Goal: Task Accomplishment & Management: Use online tool/utility

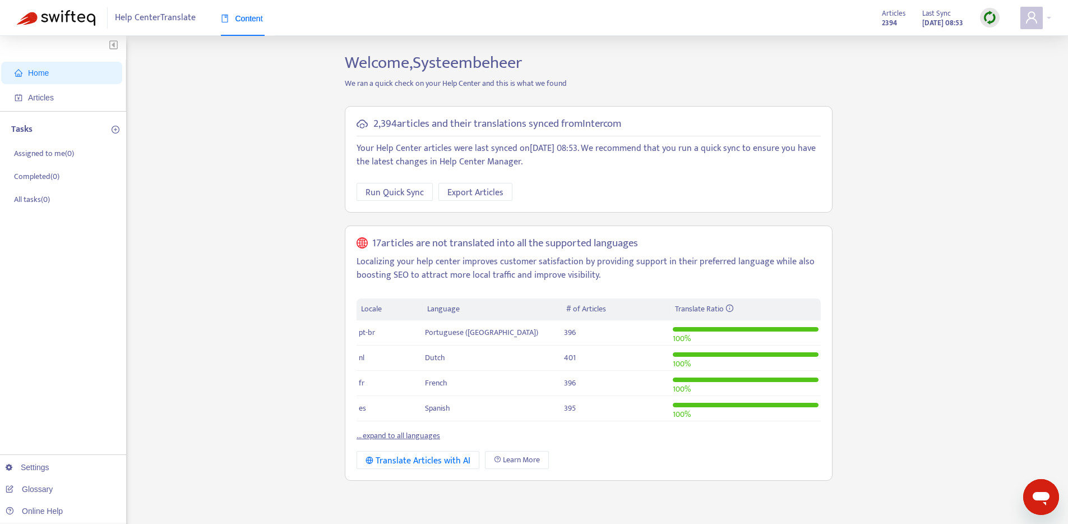
click at [396, 436] on link "... expand to all languages" at bounding box center [399, 435] width 84 height 13
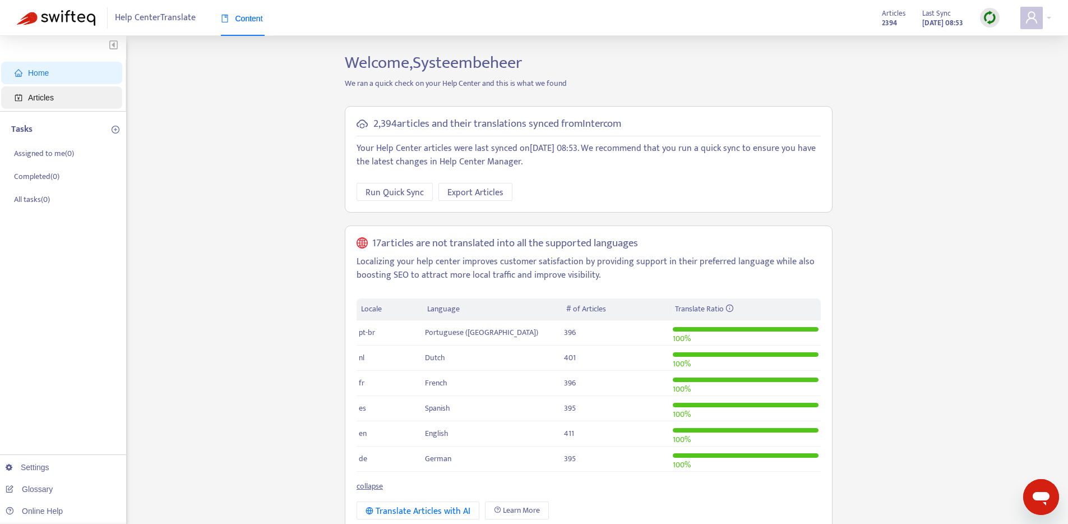
click at [47, 93] on span "Articles" at bounding box center [41, 97] width 26 height 9
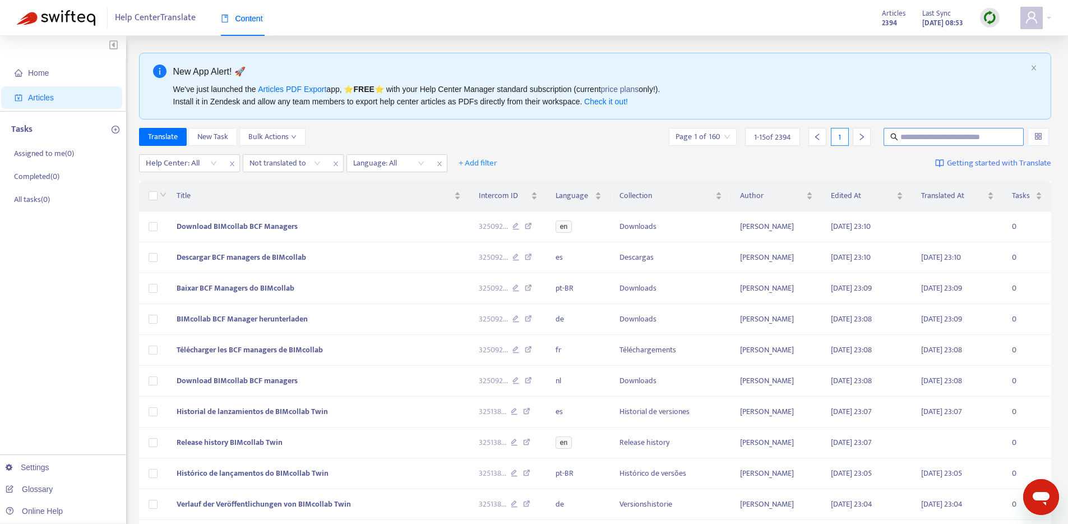
click at [913, 141] on input "text" at bounding box center [954, 137] width 108 height 12
paste input "**********"
type input "**********"
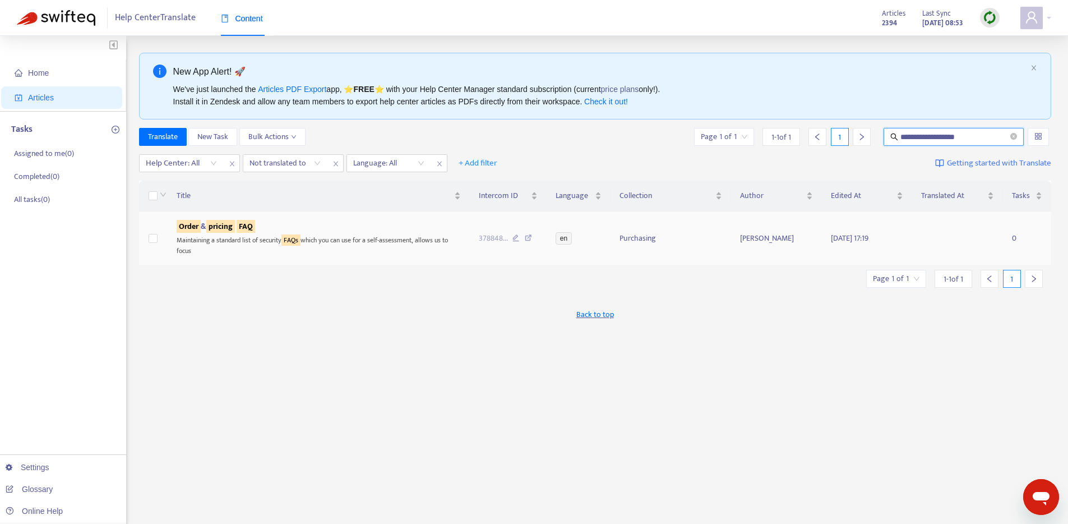
click at [230, 229] on sqkw "pricing" at bounding box center [220, 226] width 29 height 13
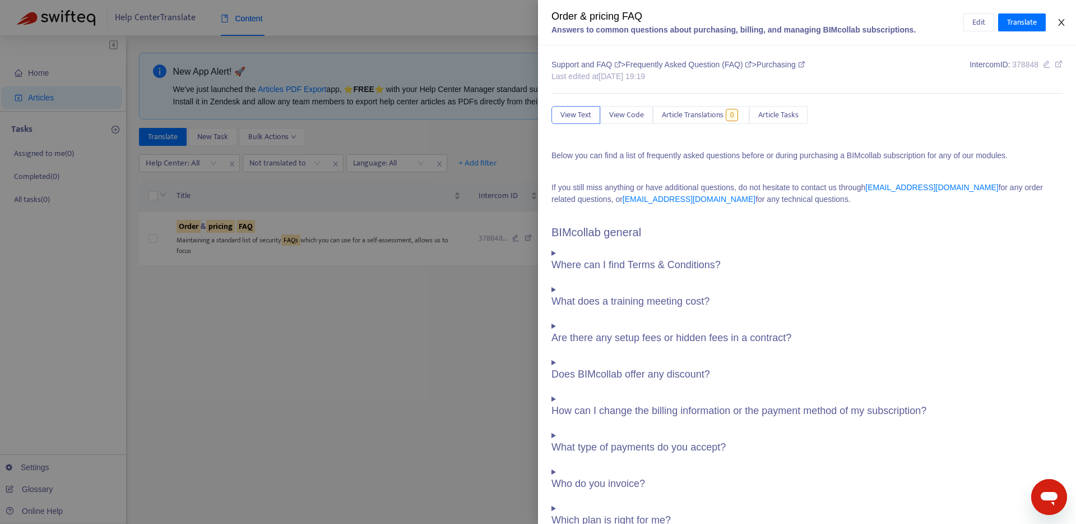
click at [1062, 22] on icon "close" at bounding box center [1061, 22] width 9 height 9
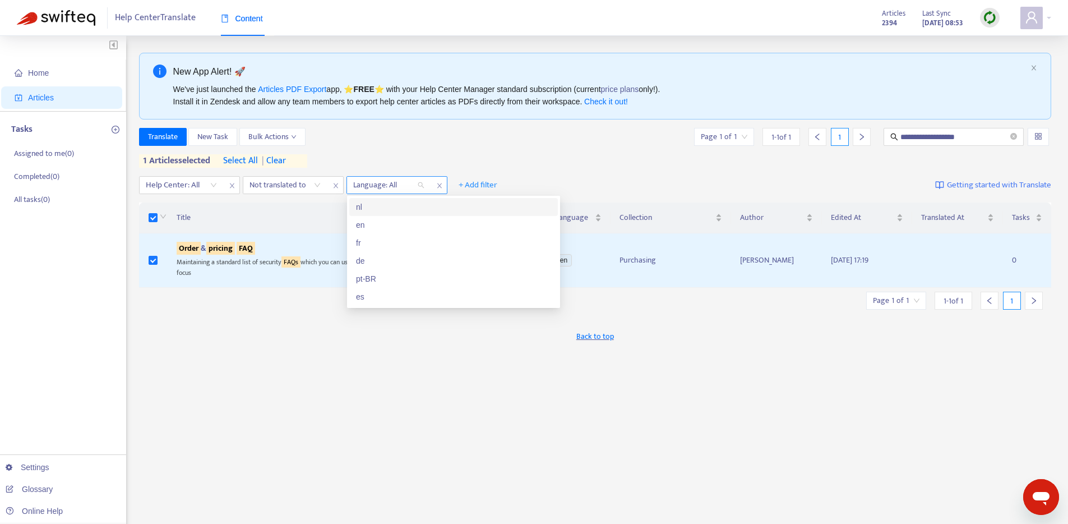
click at [392, 184] on div at bounding box center [383, 184] width 68 height 13
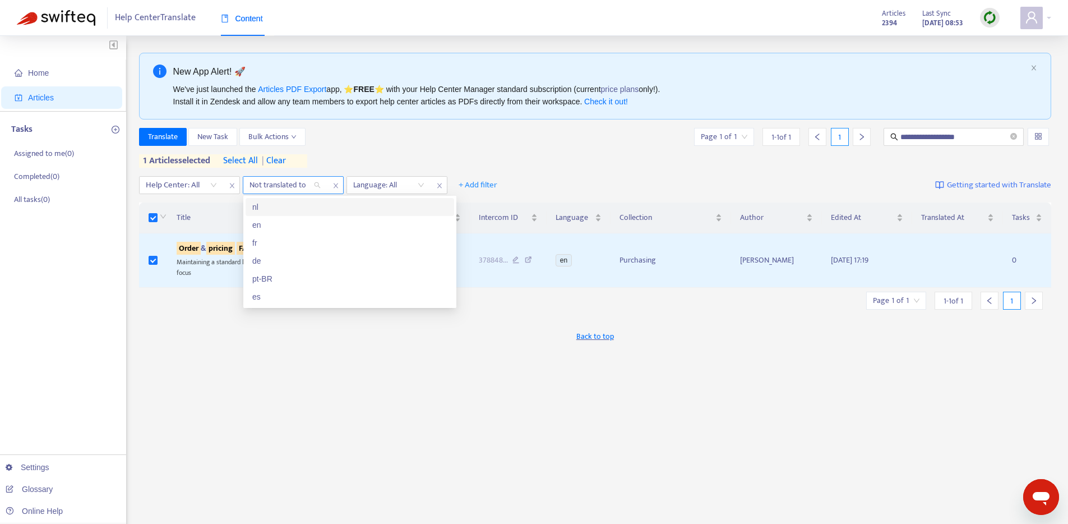
click at [298, 184] on div at bounding box center [280, 184] width 68 height 13
click at [277, 258] on div "de" at bounding box center [349, 260] width 195 height 12
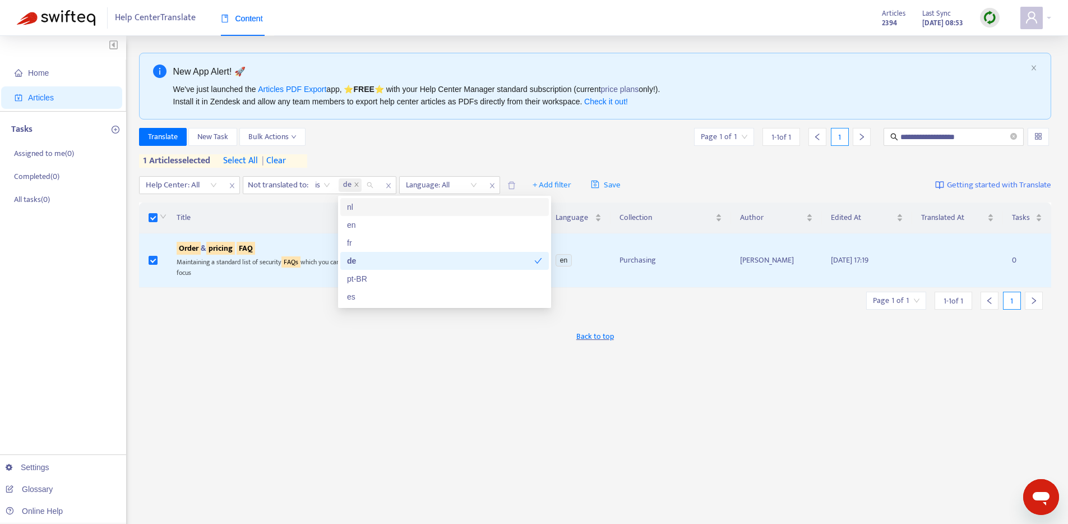
click at [451, 140] on div "**********" at bounding box center [595, 137] width 913 height 18
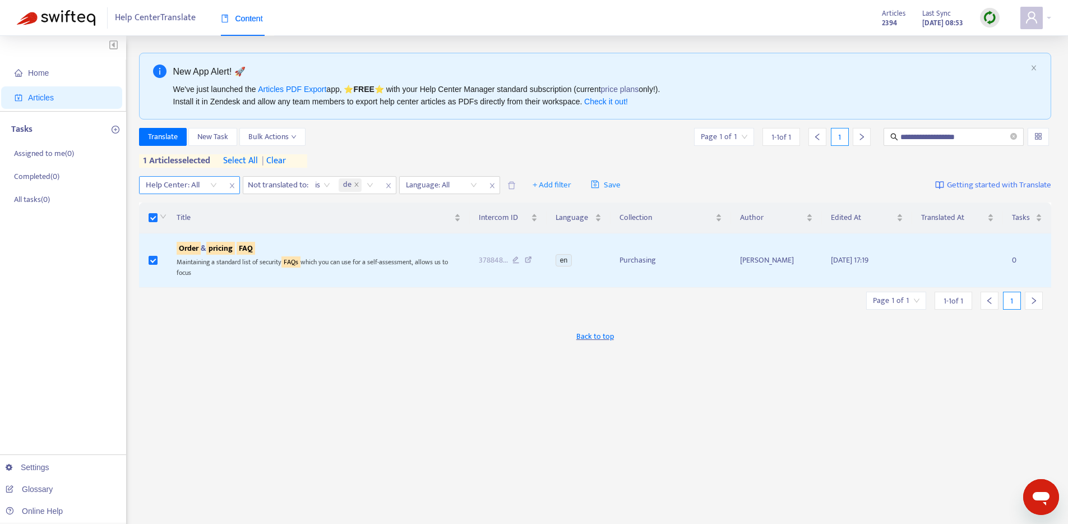
click at [220, 185] on div "Help Center: All" at bounding box center [182, 185] width 84 height 17
click at [215, 203] on div "BIMcollab Help Center" at bounding box center [246, 207] width 195 height 12
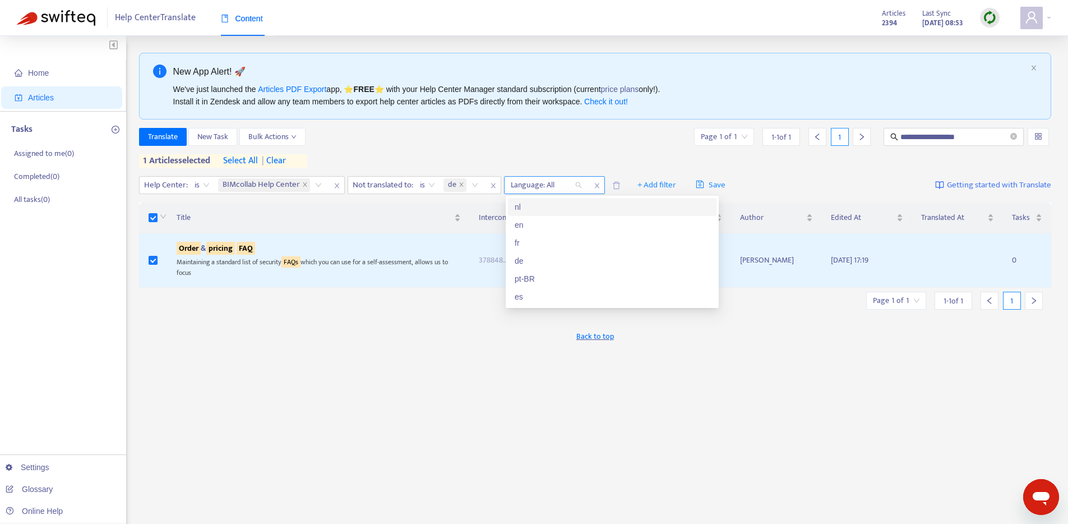
click at [553, 186] on div at bounding box center [541, 184] width 68 height 13
click at [539, 224] on div "en" at bounding box center [612, 225] width 195 height 12
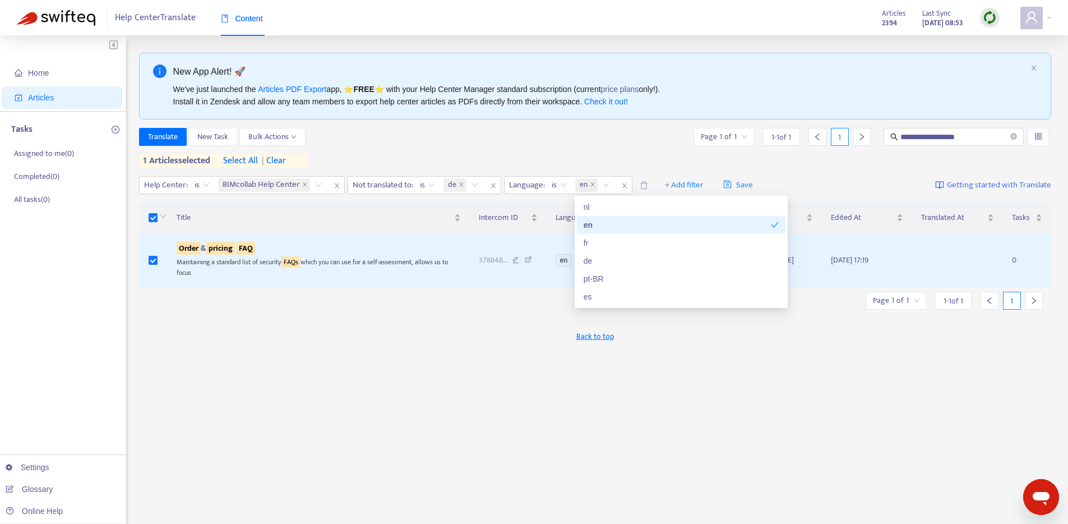
click at [530, 162] on div "**********" at bounding box center [595, 148] width 913 height 40
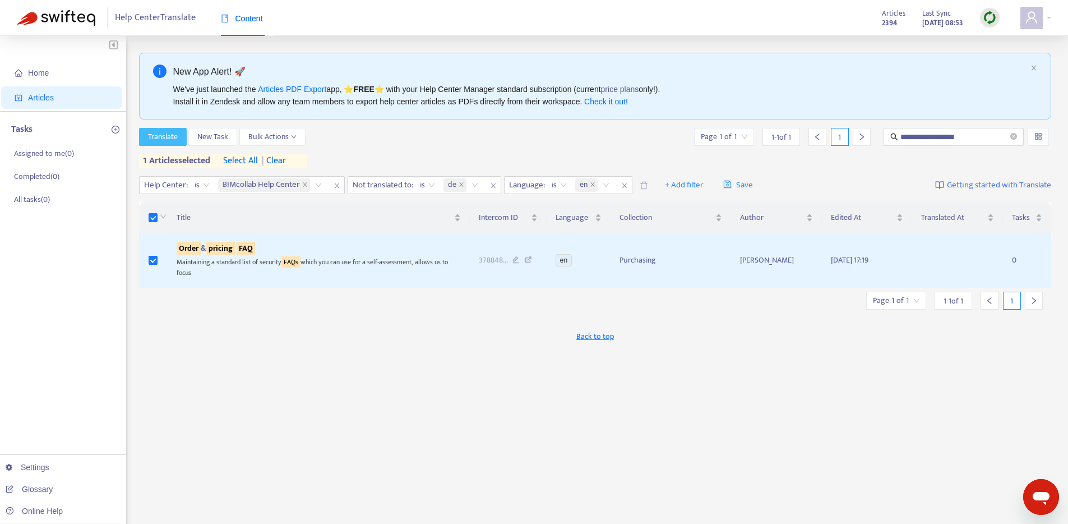
click at [169, 133] on span "Translate" at bounding box center [163, 137] width 30 height 12
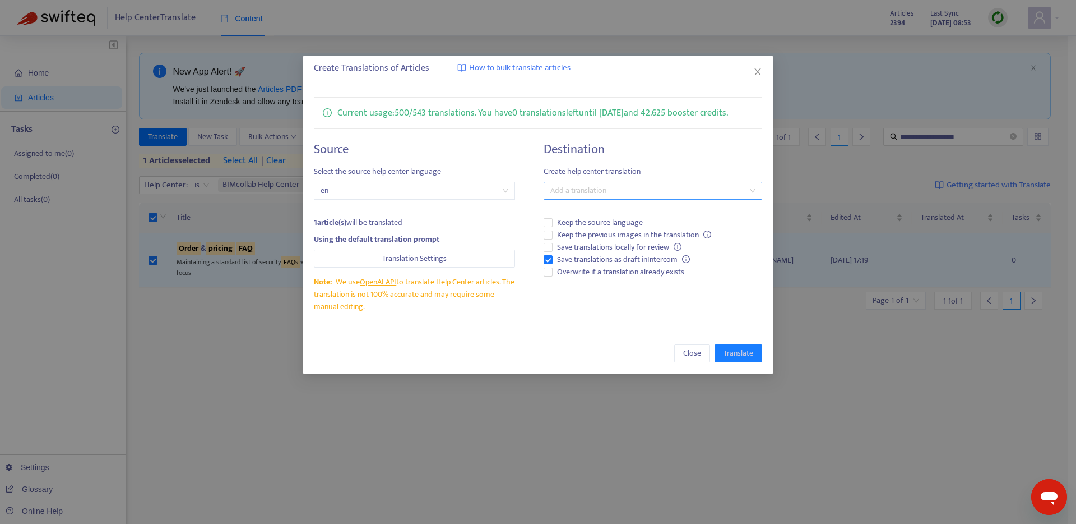
click at [624, 191] on div at bounding box center [648, 190] width 202 height 13
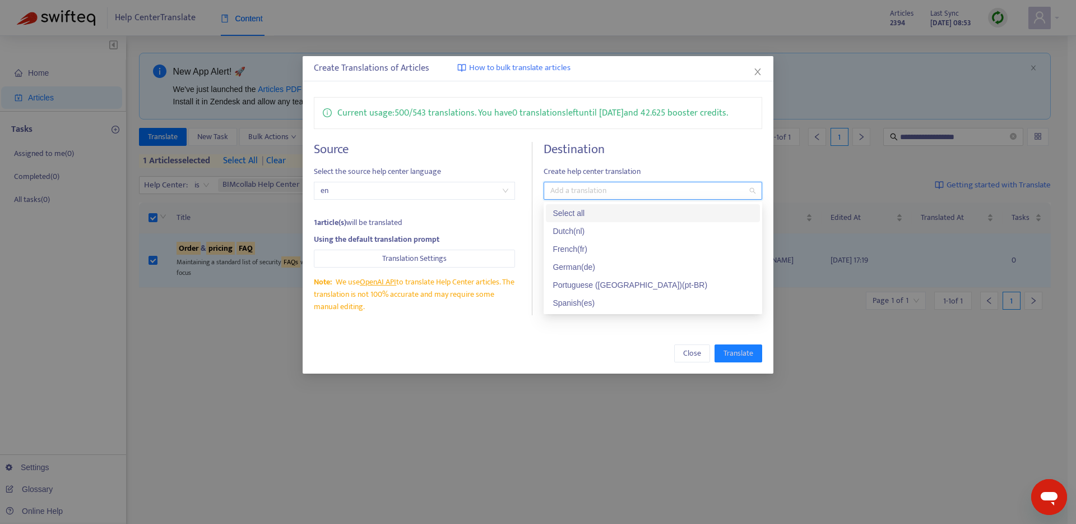
click at [605, 211] on div "Select all" at bounding box center [653, 213] width 201 height 12
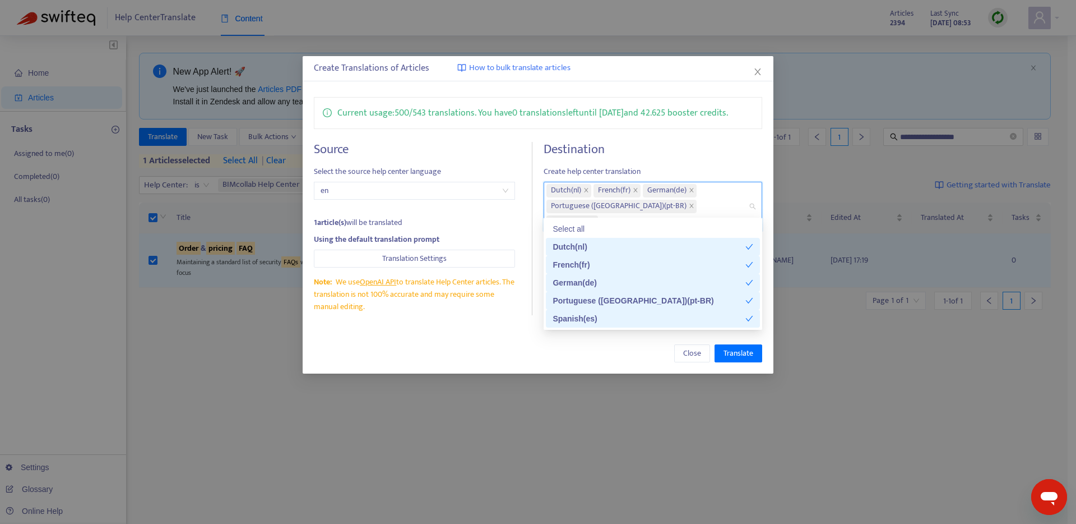
click at [489, 350] on div "Close Translate" at bounding box center [538, 353] width 449 height 18
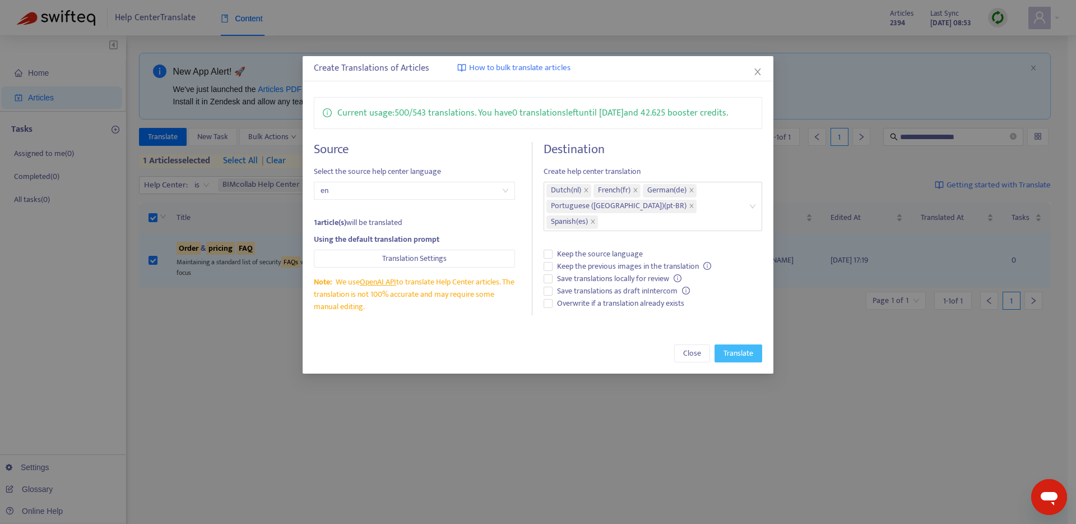
click at [744, 355] on span "Translate" at bounding box center [739, 353] width 30 height 12
